Goal: Information Seeking & Learning: Find specific fact

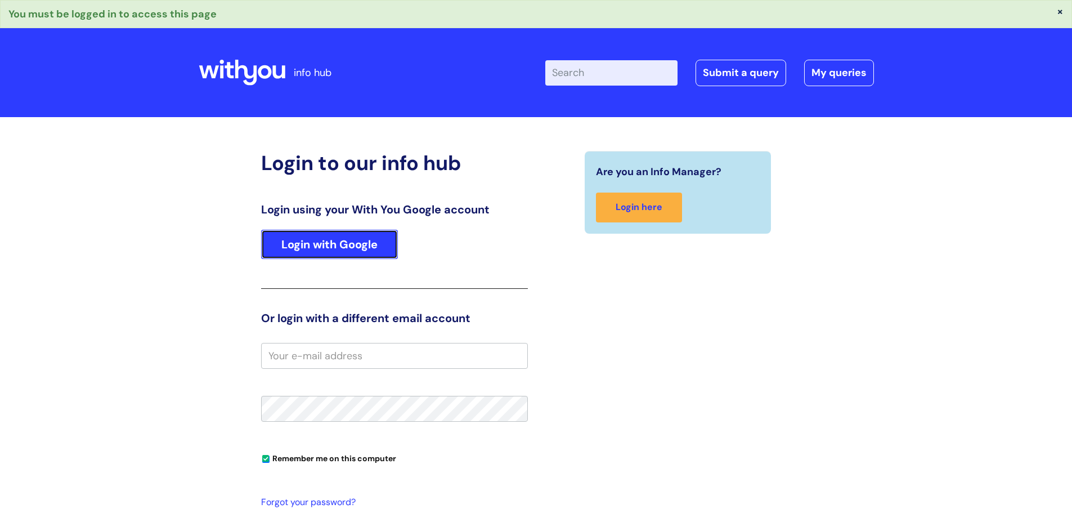
click at [334, 232] on link "Login with Google" at bounding box center [329, 244] width 137 height 29
click at [332, 239] on link "Login with Google" at bounding box center [329, 244] width 137 height 29
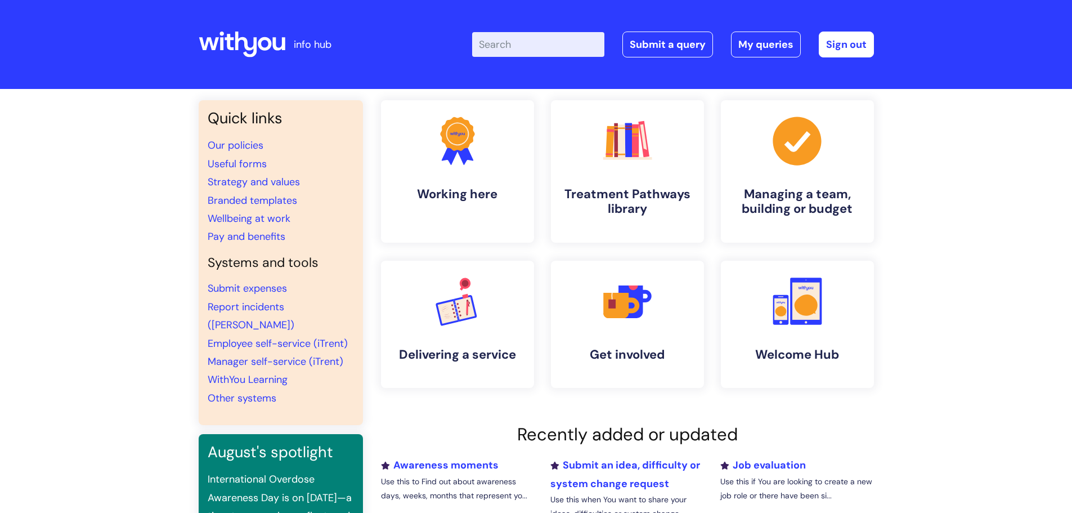
click at [539, 47] on input "Enter your search term here..." at bounding box center [538, 44] width 132 height 25
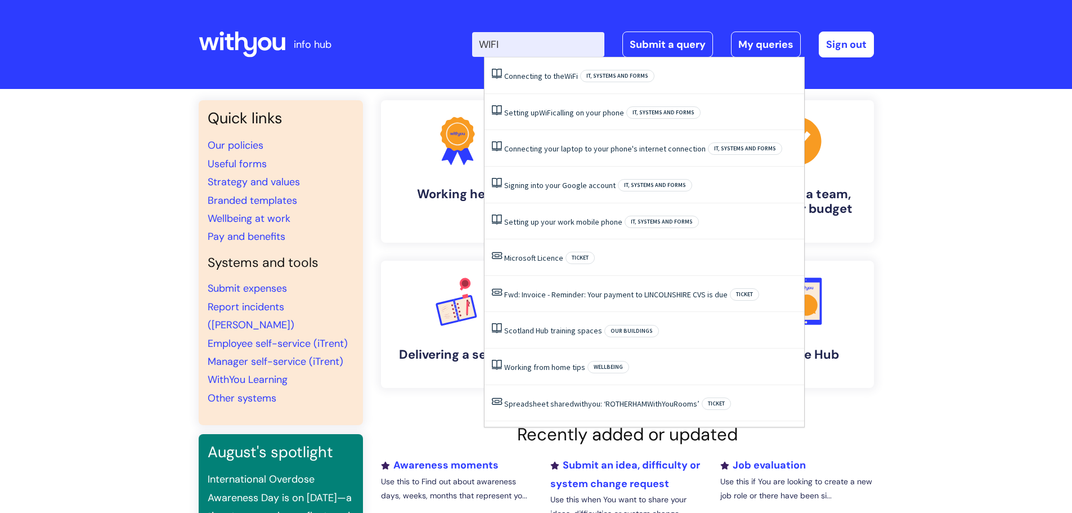
type input "WIFI"
click button "Search" at bounding box center [0, 0] width 0 height 0
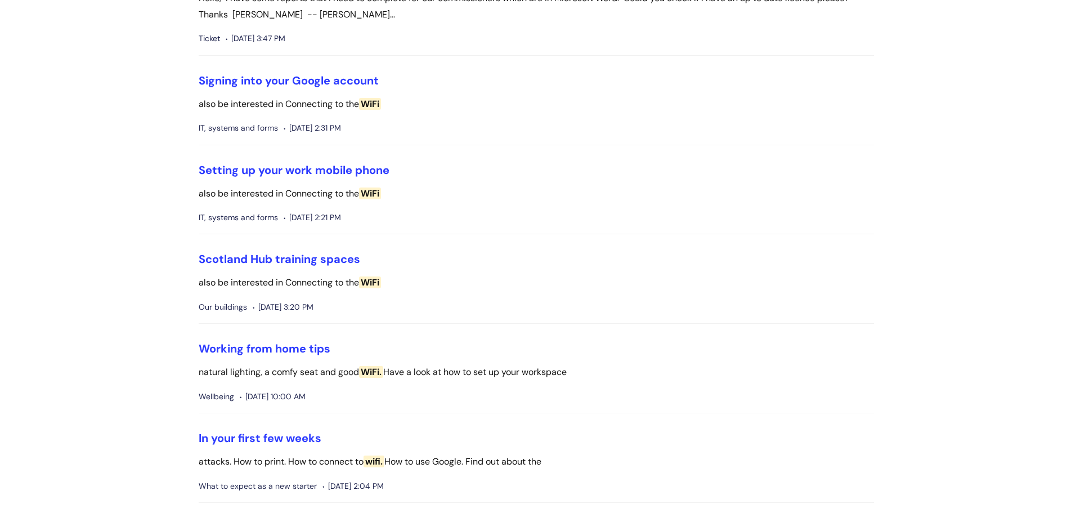
scroll to position [461, 0]
